Goal: Information Seeking & Learning: Learn about a topic

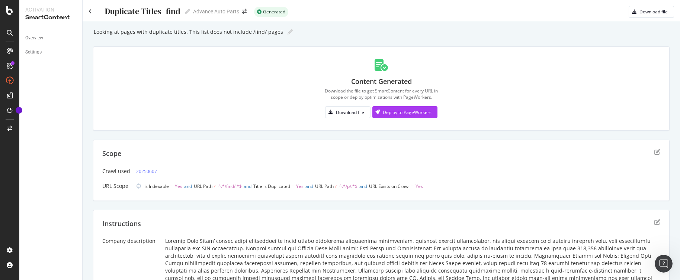
scroll to position [29, 0]
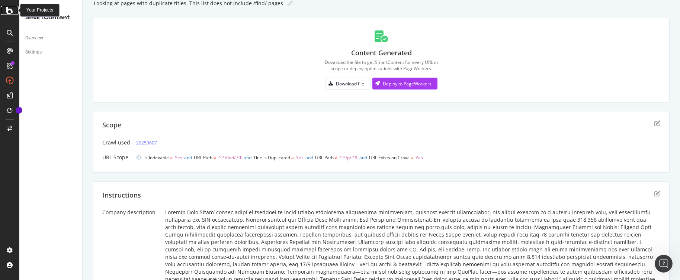
click at [11, 11] on icon at bounding box center [9, 10] width 7 height 9
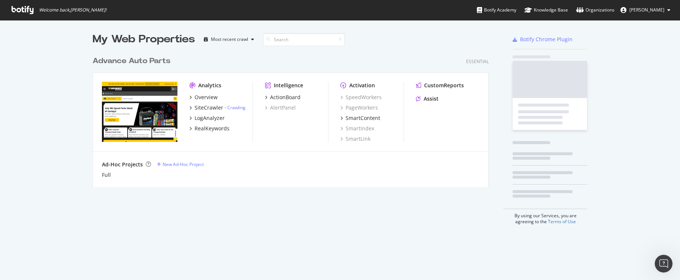
scroll to position [275, 668]
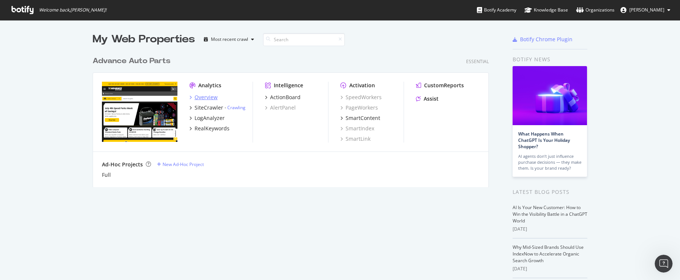
click at [207, 97] on div "Overview" at bounding box center [205, 97] width 23 height 7
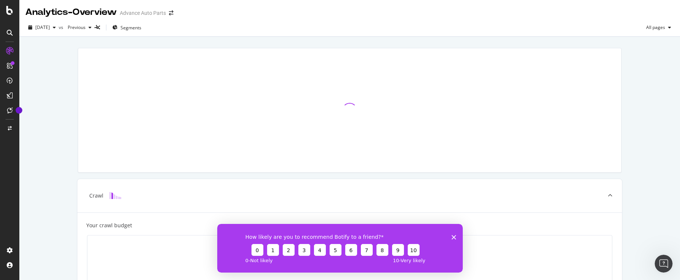
click at [453, 238] on polygon "Close survey" at bounding box center [453, 237] width 4 height 4
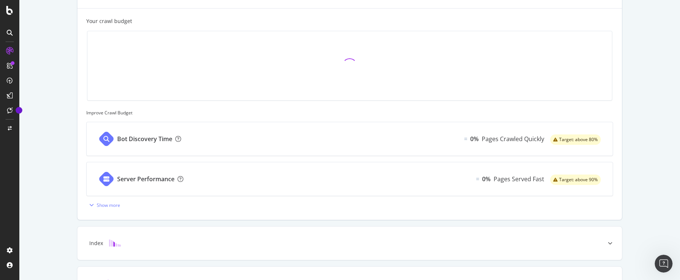
scroll to position [167, 0]
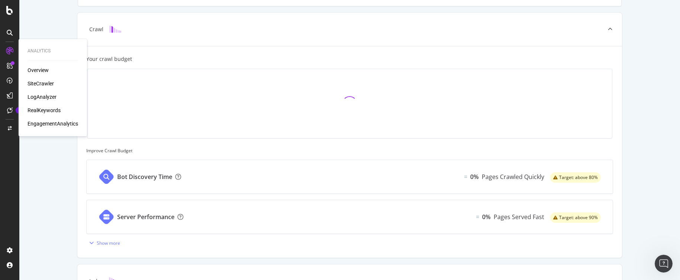
click at [38, 84] on div "SiteCrawler" at bounding box center [41, 83] width 26 height 7
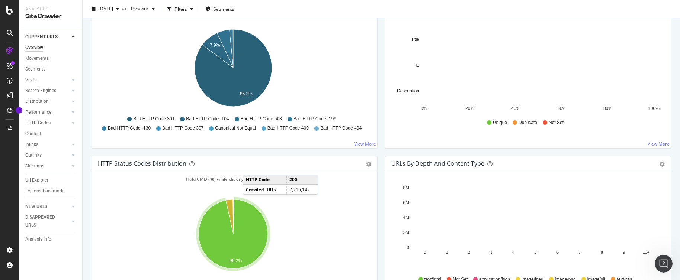
scroll to position [259, 0]
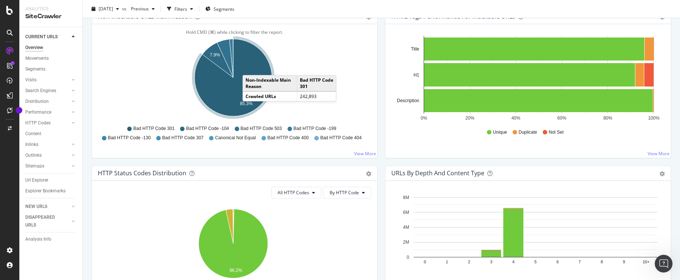
click at [250, 68] on icon "A chart." at bounding box center [232, 77] width 77 height 77
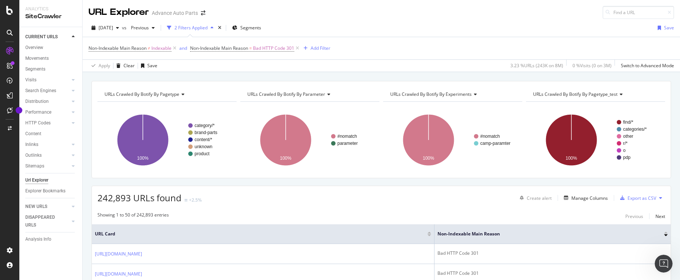
click at [659, 199] on icon at bounding box center [660, 198] width 3 height 4
click at [629, 197] on div "Export as CSV" at bounding box center [641, 198] width 29 height 6
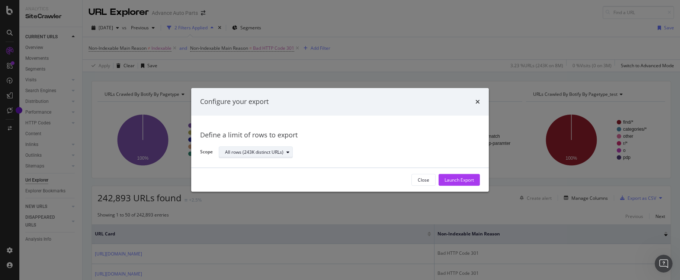
click at [288, 153] on icon "modal" at bounding box center [287, 152] width 3 height 4
click at [283, 162] on div "All rows (243K distinct URLs)" at bounding box center [259, 165] width 63 height 6
click at [458, 181] on div "Launch Export" at bounding box center [458, 180] width 29 height 6
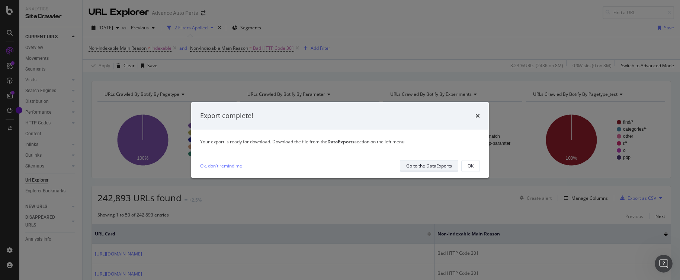
click at [428, 165] on div "Go to the DataExports" at bounding box center [429, 166] width 46 height 6
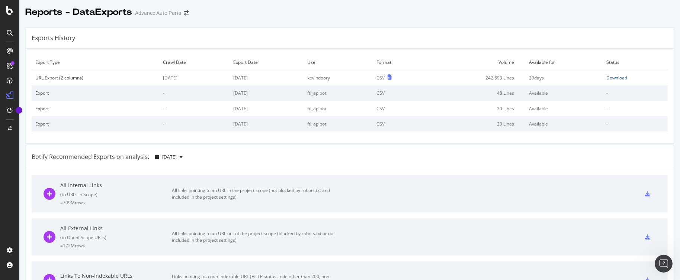
click at [609, 78] on div "Download" at bounding box center [616, 78] width 21 height 6
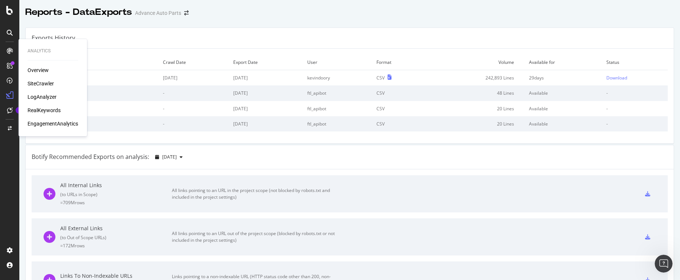
click at [41, 81] on div "SiteCrawler" at bounding box center [41, 83] width 26 height 7
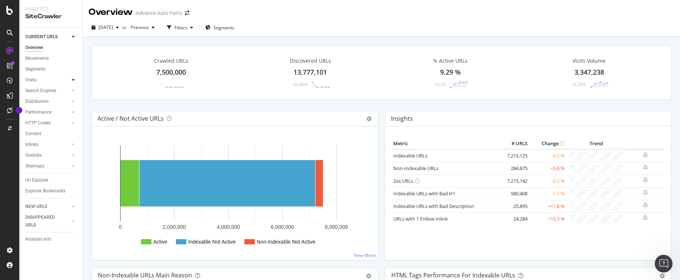
click at [73, 81] on icon at bounding box center [73, 80] width 3 height 4
click at [72, 91] on icon at bounding box center [73, 90] width 3 height 4
click at [70, 154] on div at bounding box center [73, 155] width 7 height 7
click at [72, 155] on icon at bounding box center [73, 155] width 3 height 4
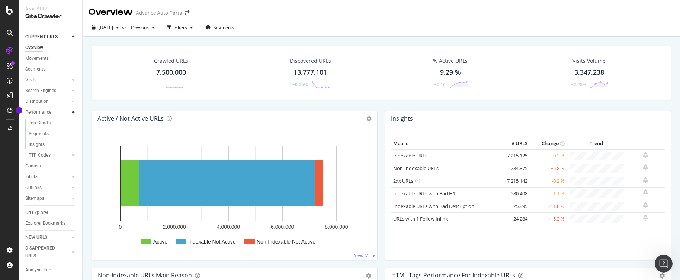
scroll to position [4, 0]
click at [70, 153] on div at bounding box center [73, 153] width 7 height 7
click at [70, 161] on div at bounding box center [73, 164] width 7 height 7
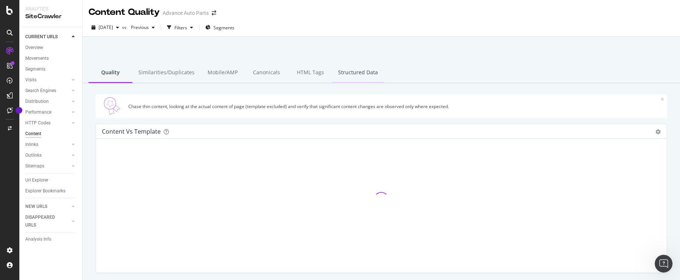
click at [340, 72] on div "Structured Data" at bounding box center [358, 73] width 52 height 20
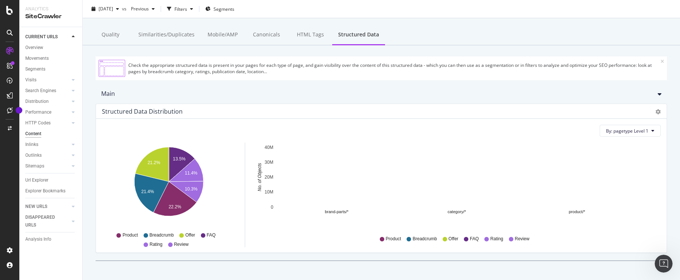
scroll to position [45, 0]
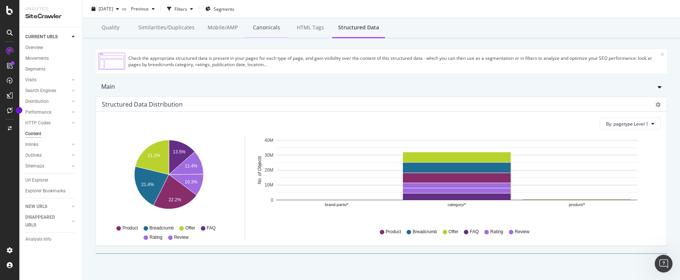
click at [258, 25] on div "Canonicals" at bounding box center [266, 28] width 44 height 20
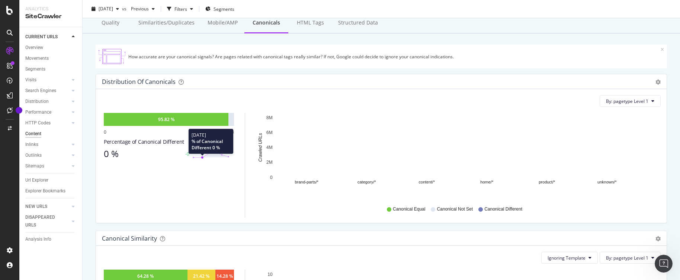
scroll to position [40, 0]
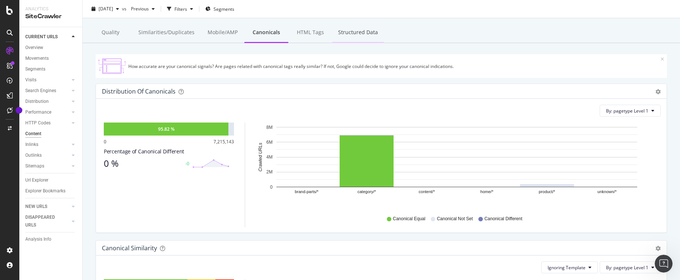
click at [348, 32] on div "Structured Data" at bounding box center [358, 33] width 52 height 20
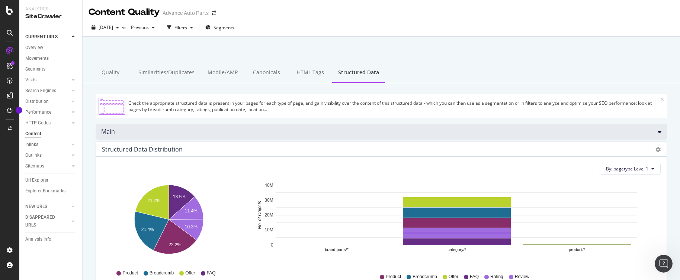
click at [656, 134] on div "Main" at bounding box center [381, 132] width 571 height 16
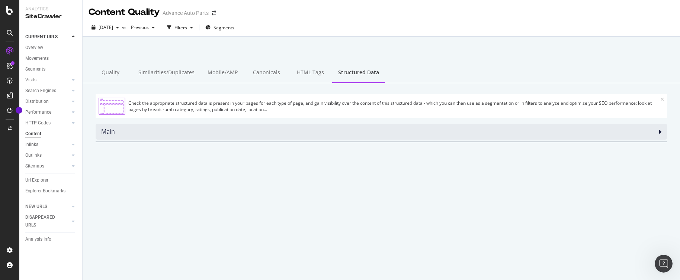
click at [656, 134] on div "Main" at bounding box center [381, 132] width 571 height 16
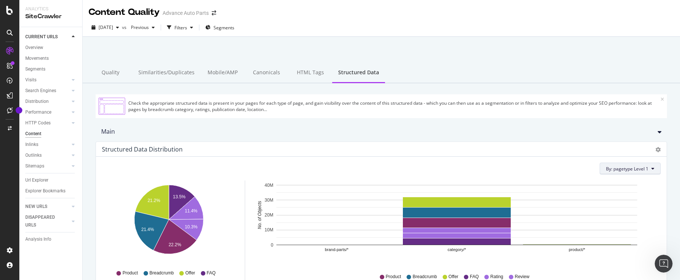
click at [651, 169] on button "By: pagetype Level 1" at bounding box center [629, 169] width 61 height 12
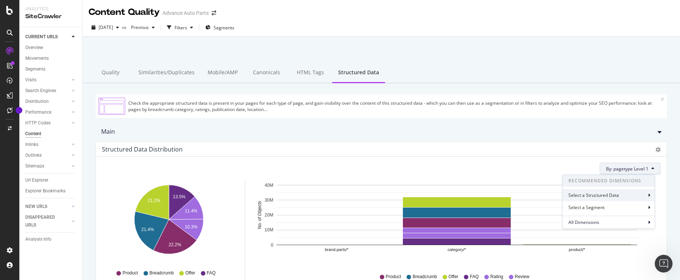
click at [625, 193] on div "Select a Structured Data" at bounding box center [608, 195] width 92 height 12
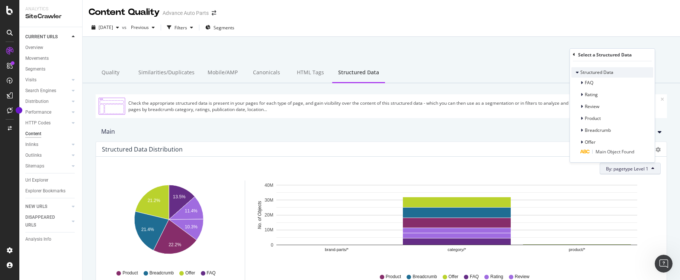
click at [598, 74] on span "Structured Data" at bounding box center [596, 72] width 33 height 6
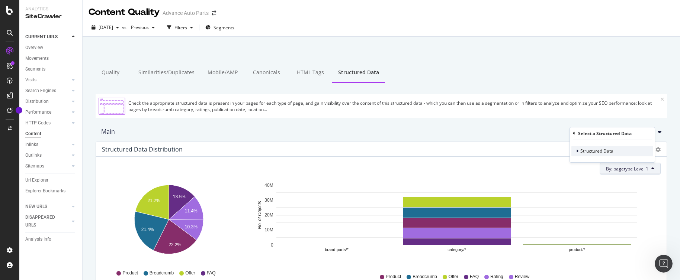
click at [600, 151] on span "Structured Data" at bounding box center [596, 151] width 33 height 6
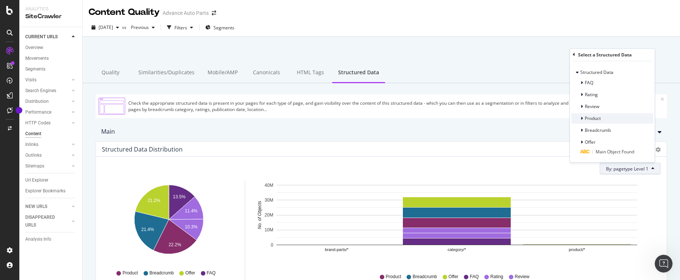
click at [588, 120] on span "Product" at bounding box center [592, 118] width 16 height 6
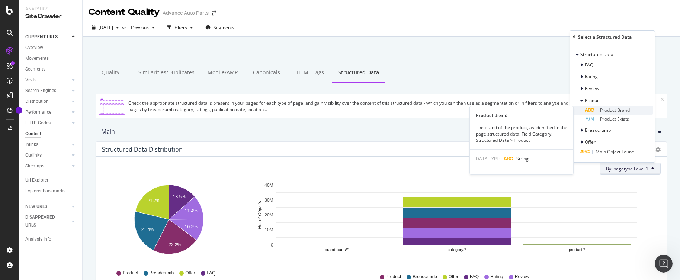
click at [606, 112] on span "Product Brand" at bounding box center [615, 110] width 30 height 6
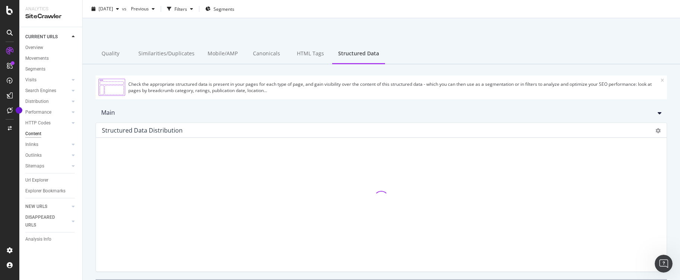
scroll to position [45, 0]
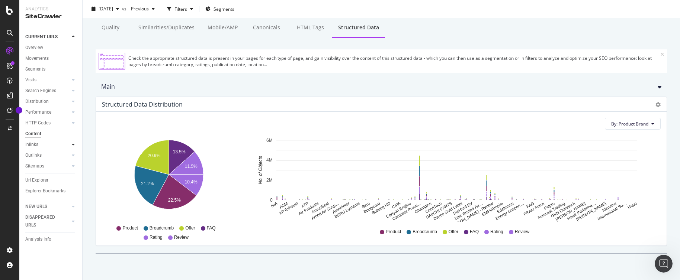
click at [73, 145] on icon at bounding box center [73, 144] width 3 height 4
click at [70, 185] on div at bounding box center [73, 187] width 7 height 7
click at [72, 87] on icon at bounding box center [73, 89] width 3 height 4
click at [73, 35] on icon at bounding box center [73, 37] width 3 height 4
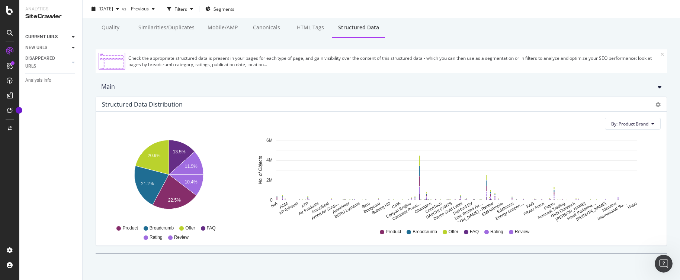
click at [73, 46] on icon at bounding box center [73, 47] width 3 height 4
click at [75, 36] on div at bounding box center [73, 36] width 7 height 7
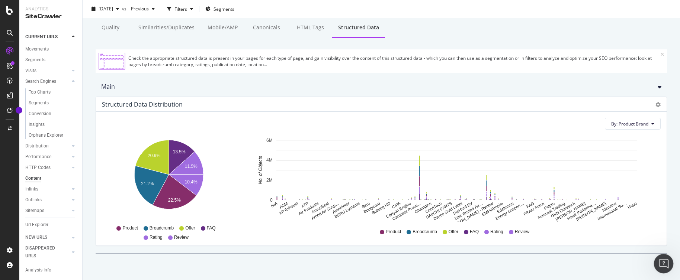
click at [662, 260] on icon "Open Intercom Messenger" at bounding box center [661, 263] width 5 height 6
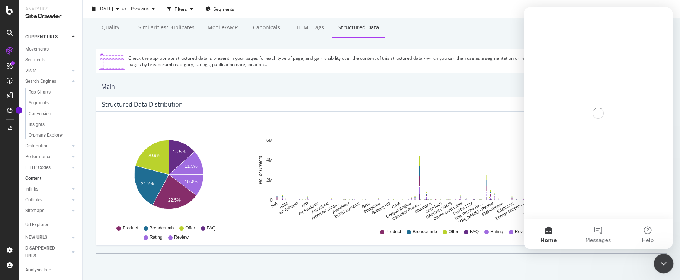
scroll to position [0, 0]
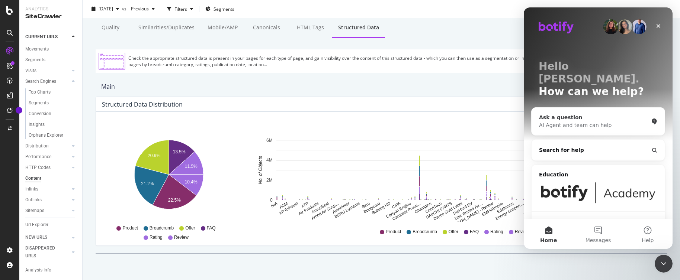
click at [596, 122] on div "AI Agent and team can help" at bounding box center [593, 126] width 109 height 8
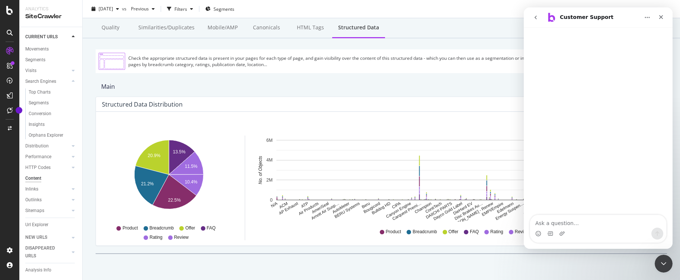
click at [539, 17] on button "go back" at bounding box center [535, 17] width 14 height 14
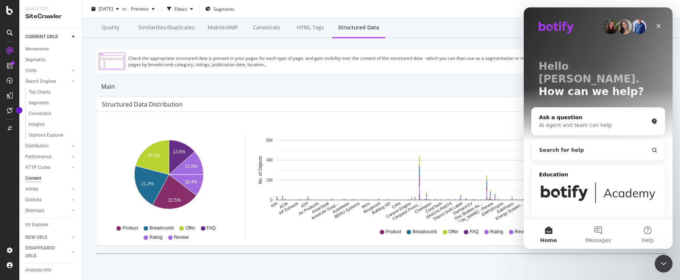
click at [620, 143] on button "Search for help" at bounding box center [597, 150] width 127 height 15
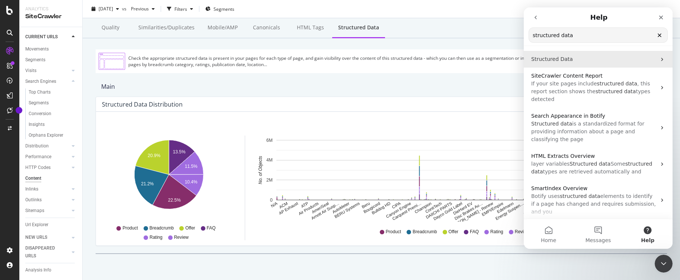
type input "structured data"
click at [578, 57] on p "Structured Data" at bounding box center [593, 59] width 125 height 8
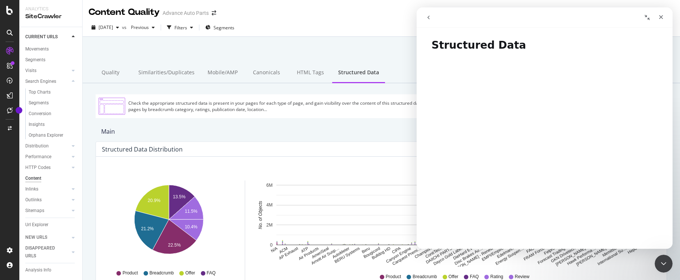
click at [430, 17] on icon "go back" at bounding box center [428, 17] width 6 height 6
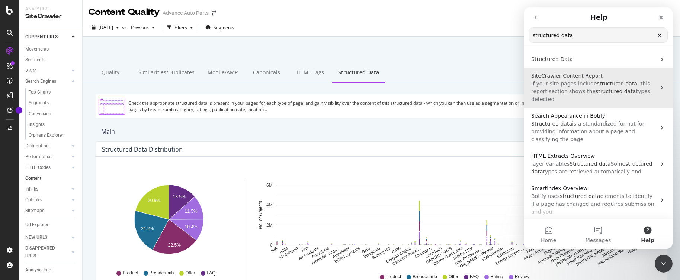
click at [587, 83] on span "If your site pages include" at bounding box center [564, 84] width 66 height 6
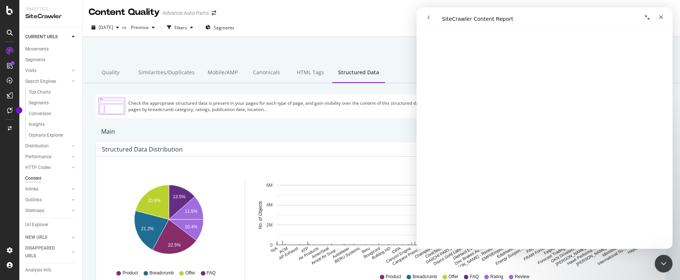
scroll to position [4257, 0]
click at [376, 52] on div at bounding box center [380, 56] width 579 height 32
click at [661, 17] on icon "Close" at bounding box center [661, 17] width 6 height 6
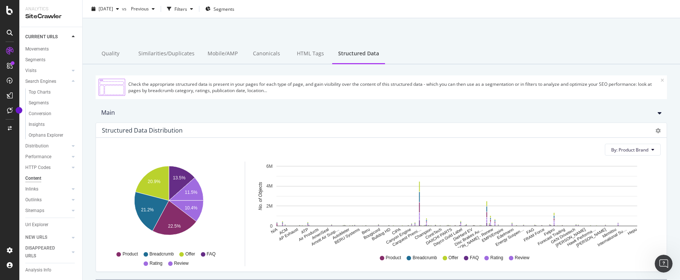
scroll to position [0, 0]
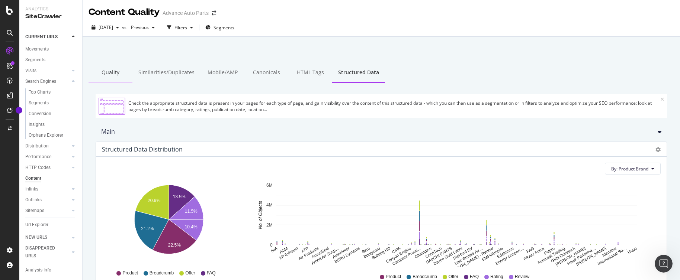
click at [110, 72] on div "Quality" at bounding box center [110, 73] width 44 height 20
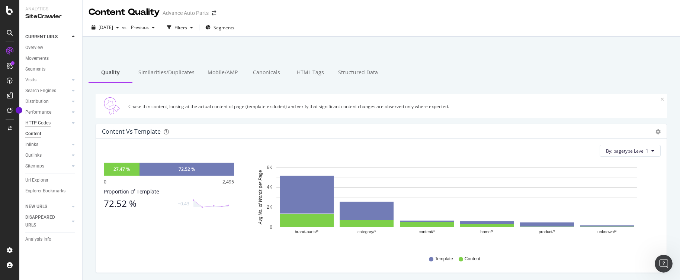
click at [36, 124] on div "HTTP Codes" at bounding box center [37, 123] width 25 height 8
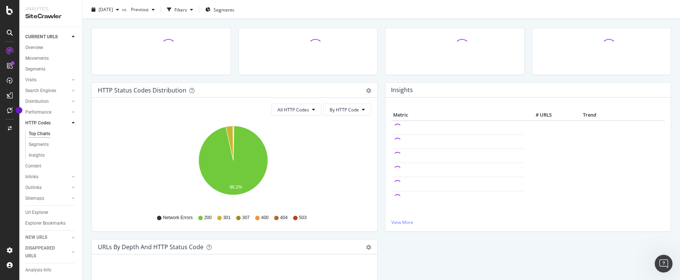
scroll to position [69, 0]
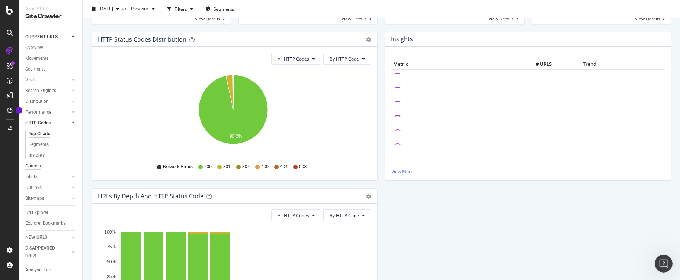
click at [35, 167] on div "Content" at bounding box center [33, 166] width 16 height 8
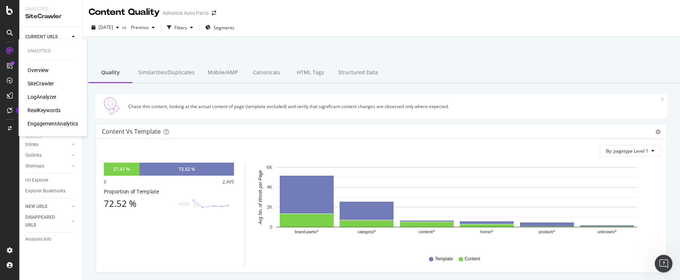
click at [47, 72] on div "Overview" at bounding box center [38, 70] width 21 height 7
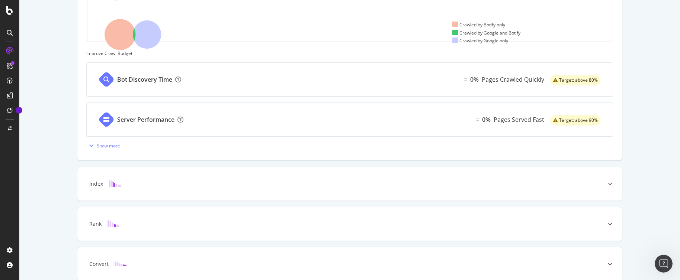
scroll to position [297, 0]
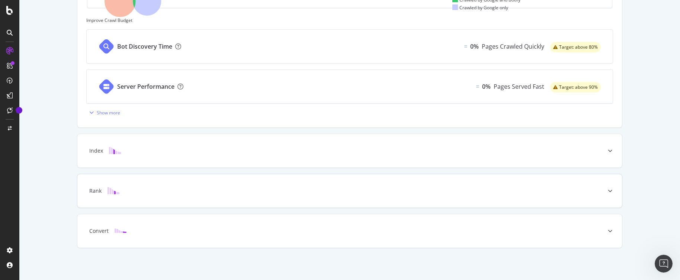
click at [113, 194] on div at bounding box center [113, 190] width 24 height 7
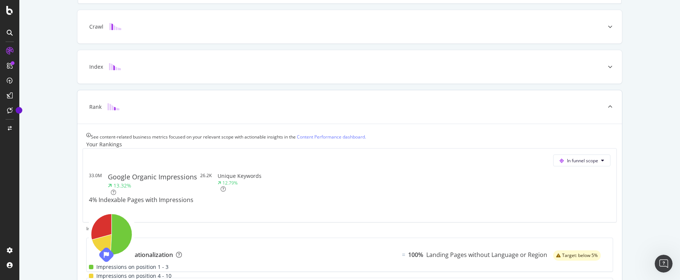
scroll to position [158, 0]
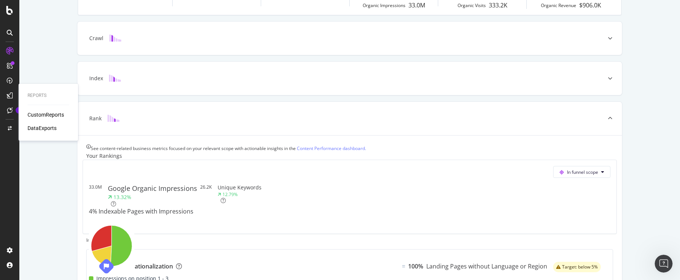
click at [45, 114] on div "CustomReports" at bounding box center [46, 114] width 36 height 7
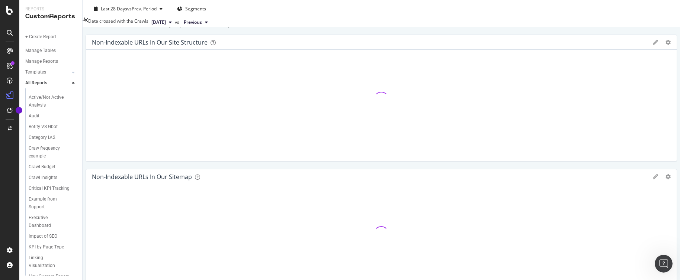
scroll to position [107, 0]
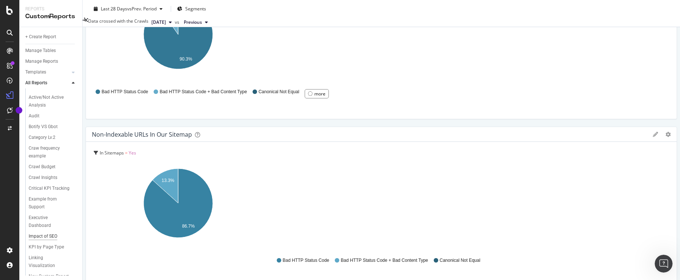
click at [54, 241] on div "Impact of SEO" at bounding box center [43, 237] width 29 height 8
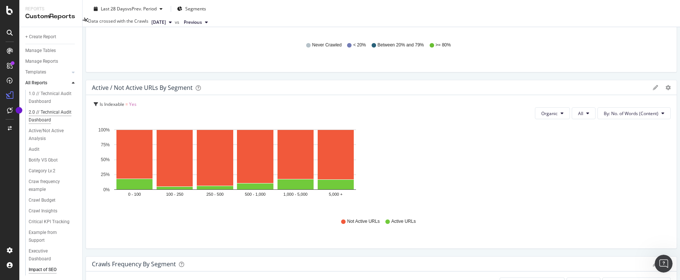
click at [49, 115] on div "2.0 // Technical Audit Dashboard" at bounding box center [50, 117] width 43 height 16
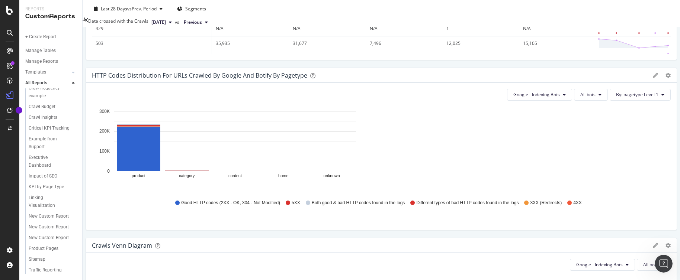
scroll to position [125, 0]
click at [50, 270] on div "Traffic Reporting" at bounding box center [45, 271] width 33 height 8
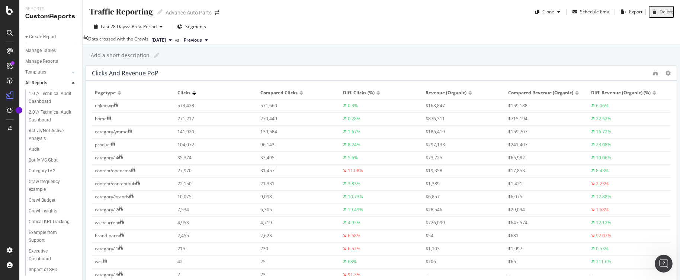
scroll to position [101, 0]
click at [38, 151] on div "Audit" at bounding box center [34, 150] width 11 height 8
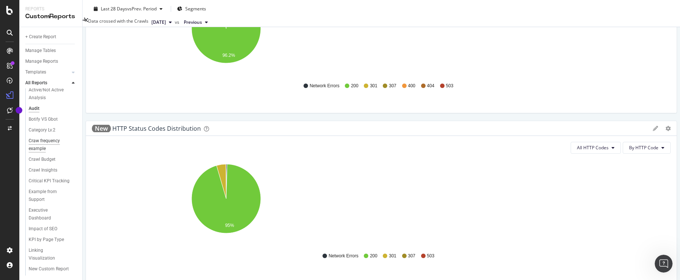
scroll to position [46, 0]
click at [43, 217] on div "Executive Dashboard" at bounding box center [49, 210] width 41 height 16
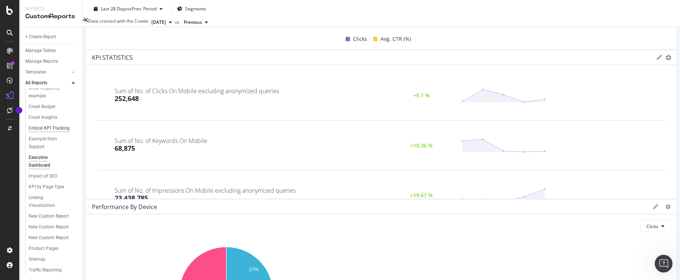
scroll to position [125, 0]
click at [52, 183] on div "KPI by Page Type" at bounding box center [46, 187] width 35 height 8
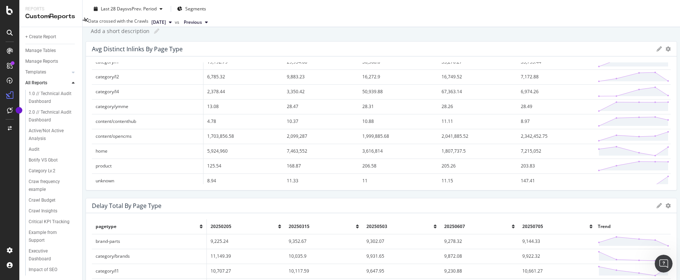
scroll to position [59, 0]
